Goal: Task Accomplishment & Management: Use online tool/utility

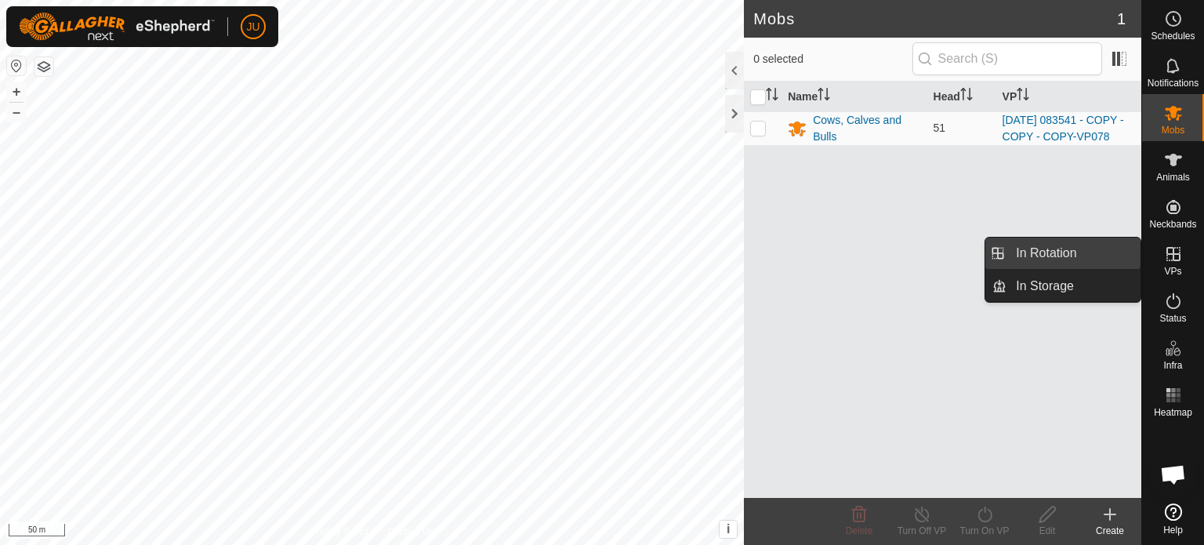
click at [1063, 253] on link "In Rotation" at bounding box center [1073, 252] width 134 height 31
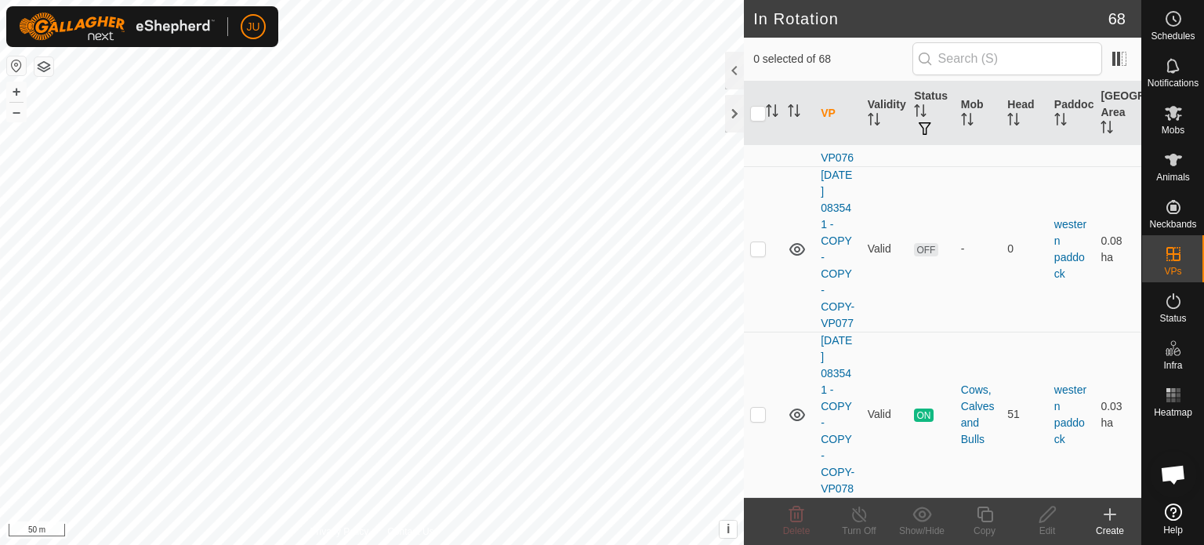
scroll to position [13115, 0]
click at [760, 408] on p-checkbox at bounding box center [758, 414] width 16 height 13
checkbox input "true"
click at [989, 520] on icon at bounding box center [985, 514] width 20 height 19
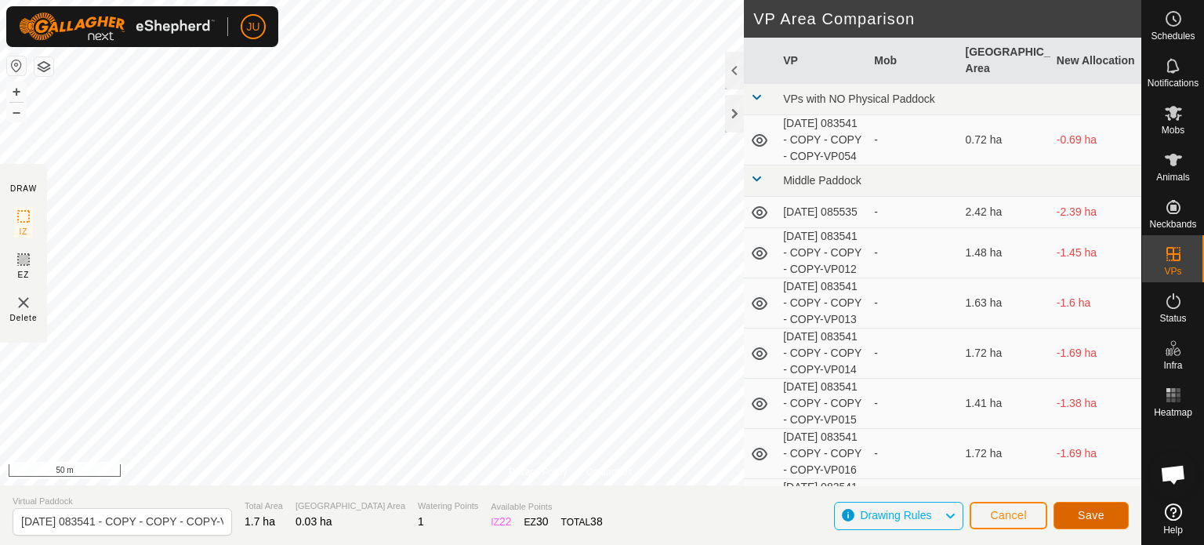
click at [1093, 510] on span "Save" at bounding box center [1091, 515] width 27 height 13
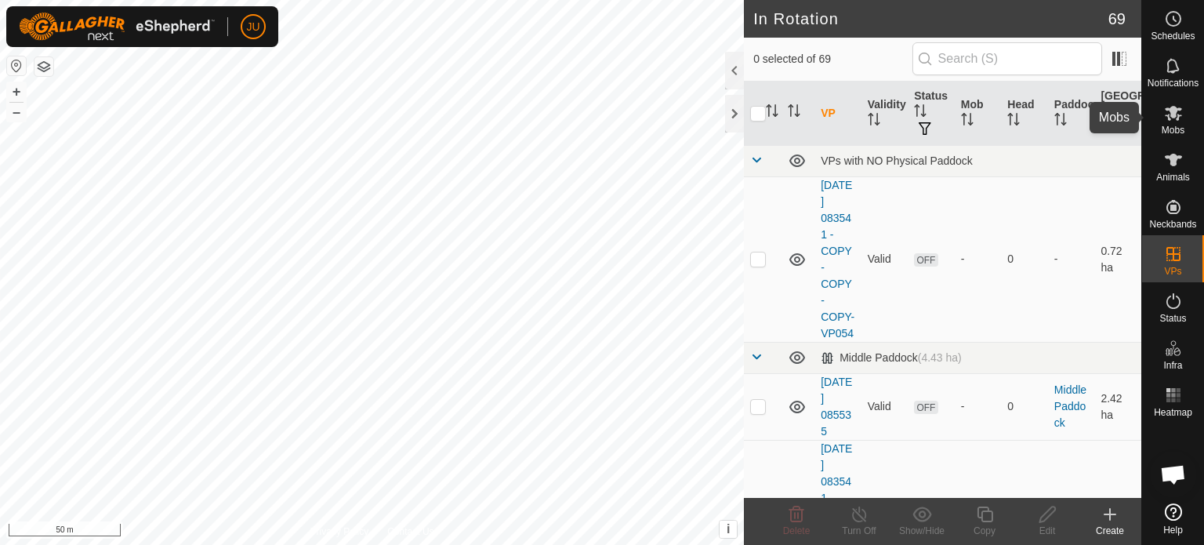
click at [1173, 118] on icon at bounding box center [1173, 113] width 17 height 15
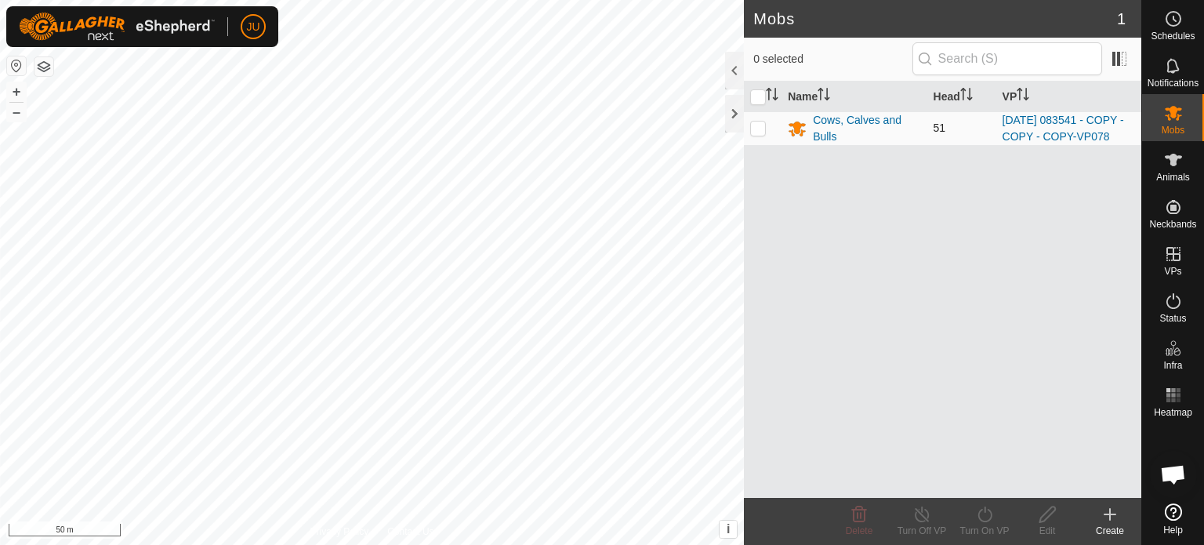
click at [756, 134] on p-checkbox at bounding box center [758, 127] width 16 height 13
checkbox input "true"
click at [981, 510] on icon at bounding box center [984, 514] width 14 height 16
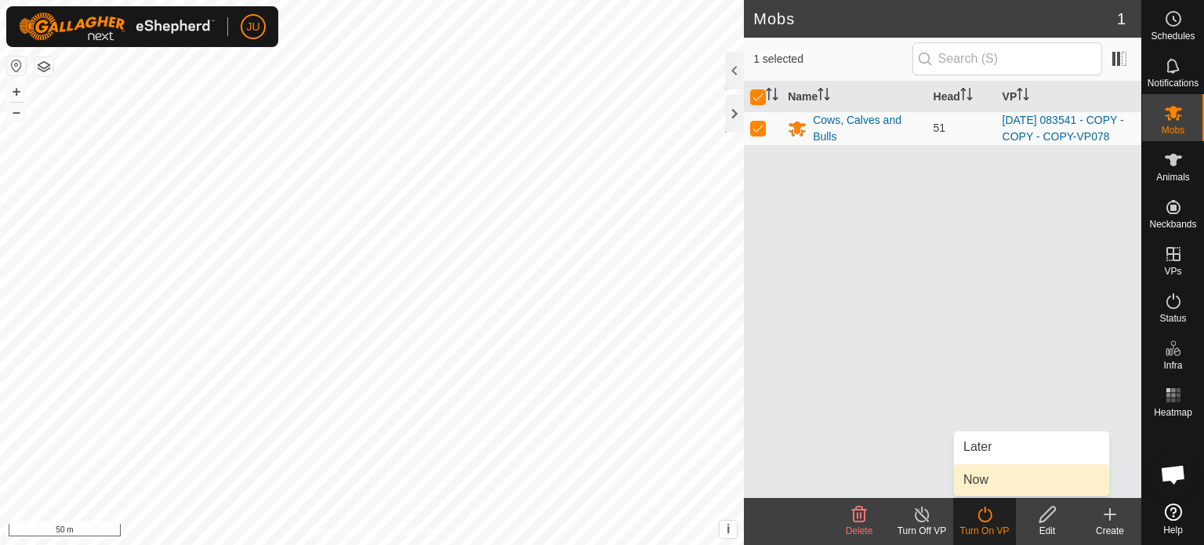
click at [1002, 480] on link "Now" at bounding box center [1031, 479] width 155 height 31
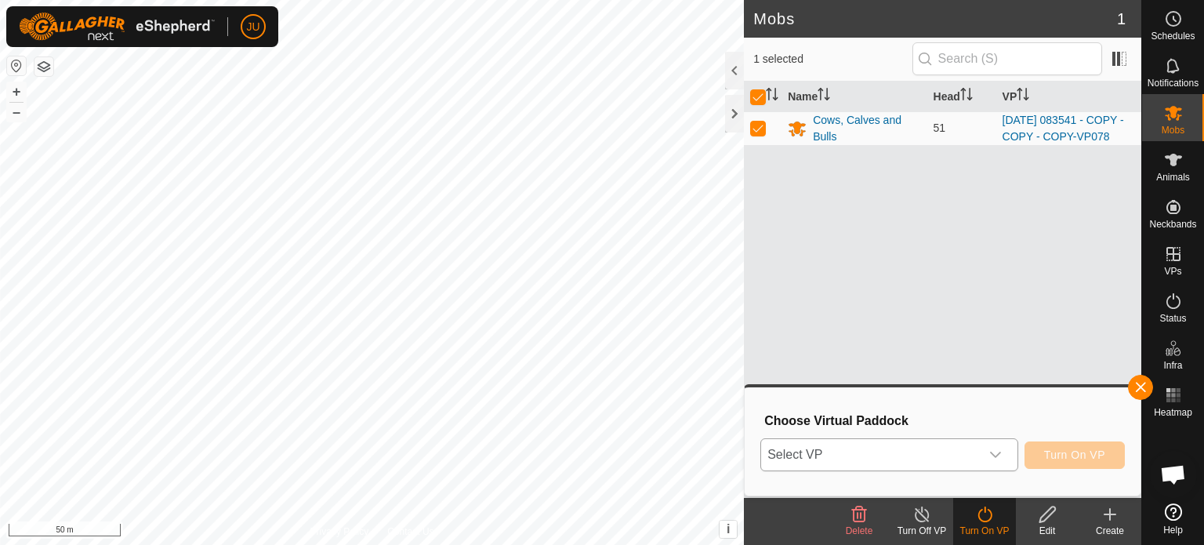
click at [989, 456] on icon "dropdown trigger" at bounding box center [995, 454] width 13 height 13
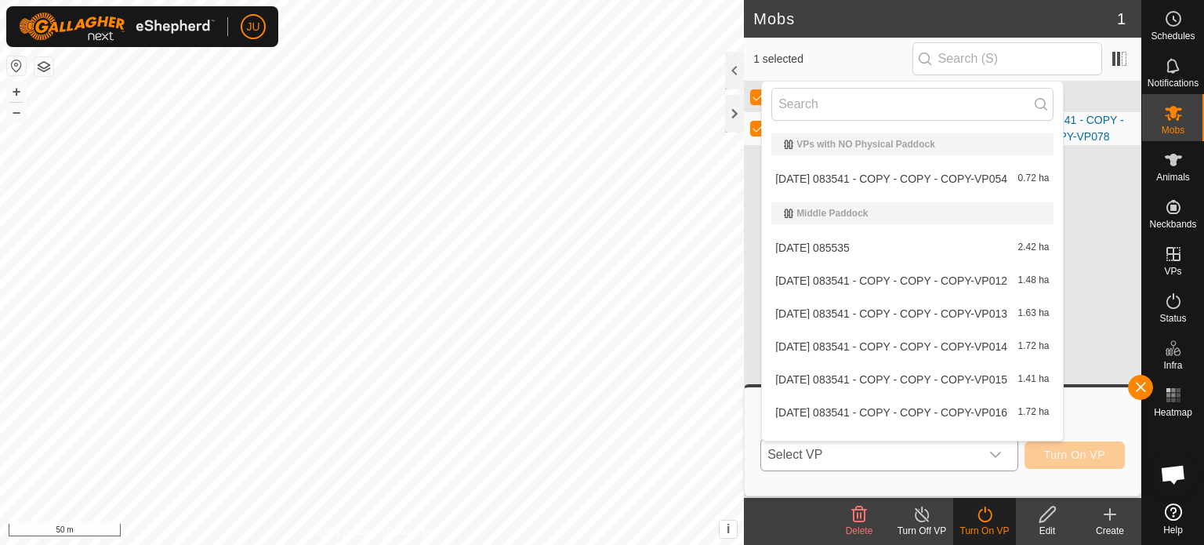
scroll to position [20, 0]
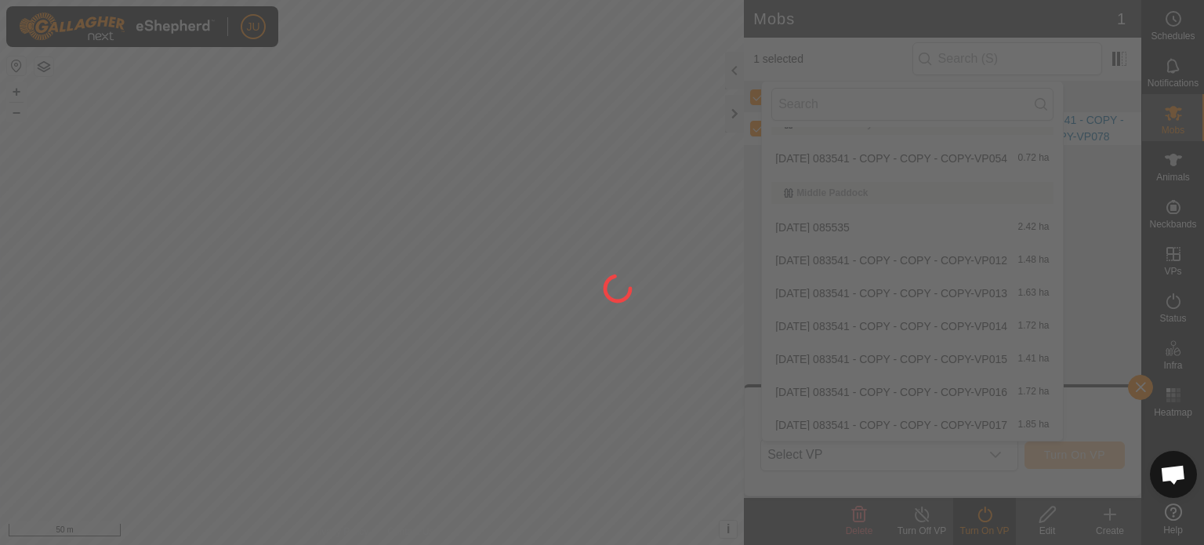
click at [1094, 218] on div at bounding box center [602, 272] width 1204 height 545
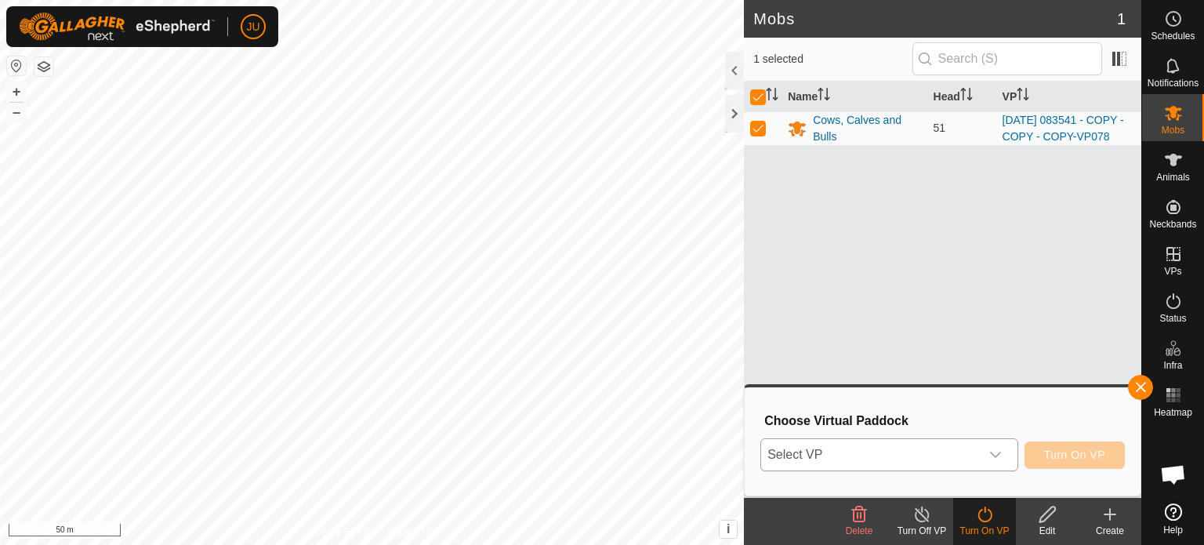
click at [996, 451] on icon "dropdown trigger" at bounding box center [995, 454] width 13 height 13
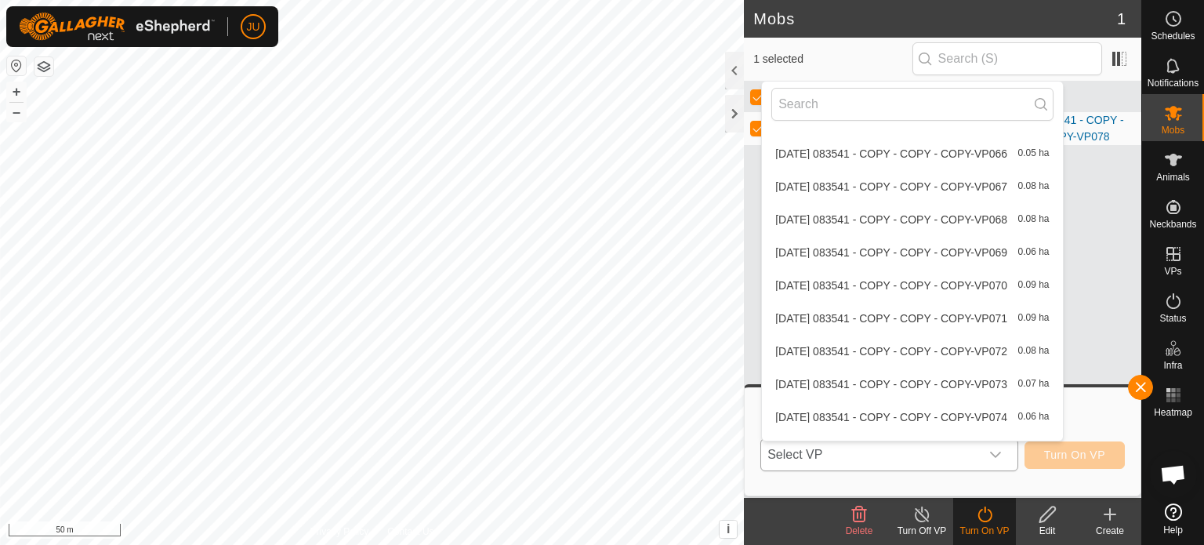
scroll to position [2101, 0]
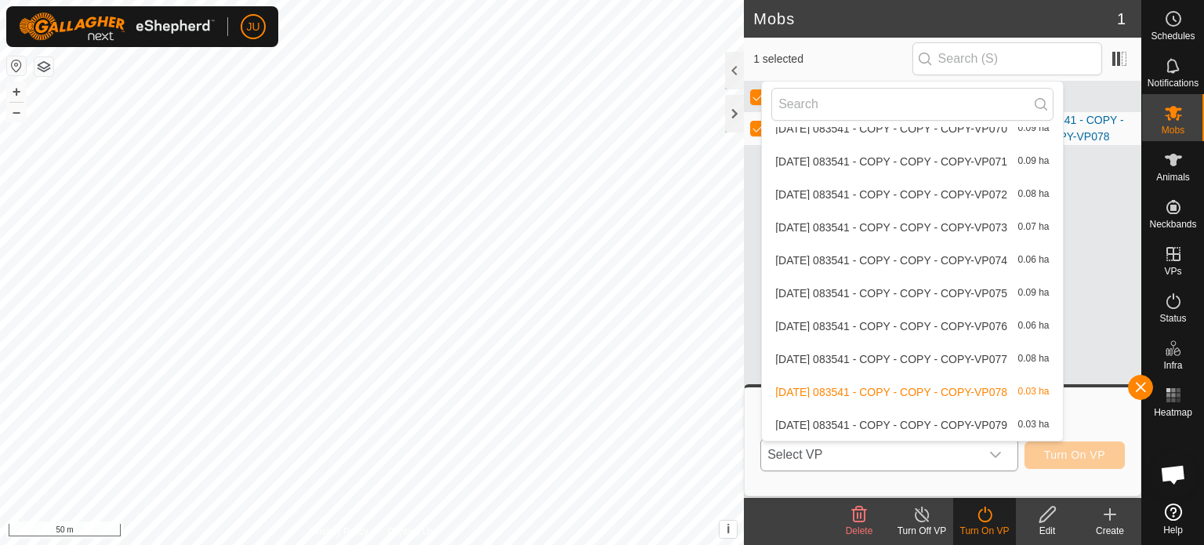
click at [915, 421] on li "[DATE] 083541 - COPY - COPY - COPY-VP079 0.03 ha" at bounding box center [912, 424] width 300 height 31
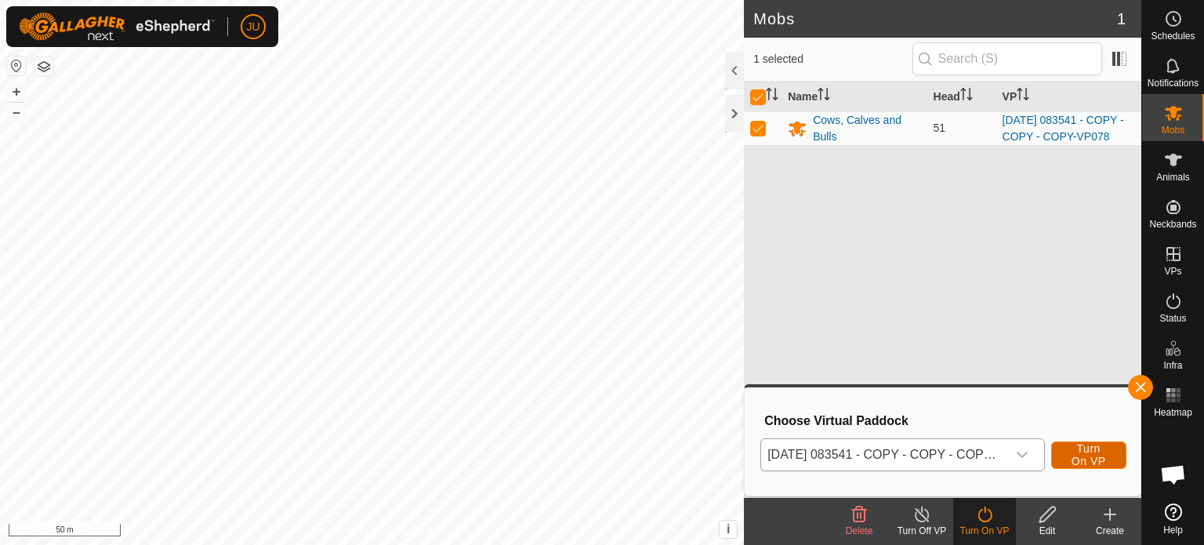
click at [1094, 452] on span "Turn On VP" at bounding box center [1089, 454] width 36 height 25
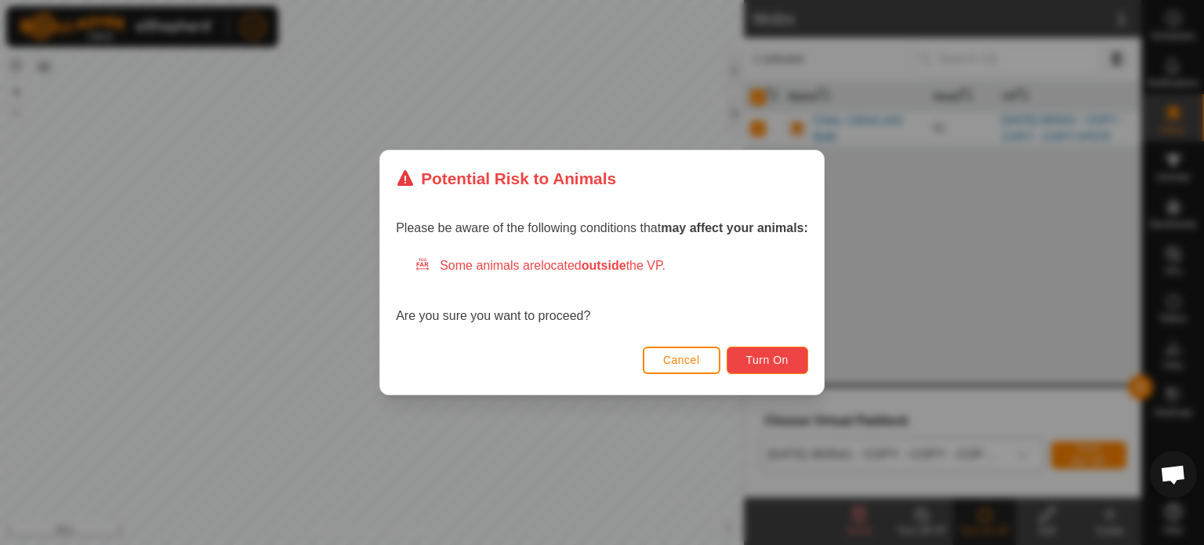
click at [780, 354] on span "Turn On" at bounding box center [767, 360] width 42 height 13
